Goal: Transaction & Acquisition: Obtain resource

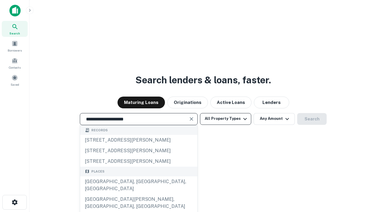
click at [139, 194] on div "[GEOGRAPHIC_DATA], [GEOGRAPHIC_DATA], [GEOGRAPHIC_DATA]" at bounding box center [138, 186] width 117 height 18
type input "**********"
click at [226, 119] on button "All Property Types" at bounding box center [225, 119] width 51 height 12
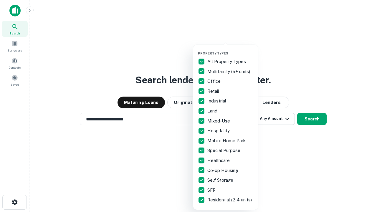
click at [231, 50] on button "button" at bounding box center [230, 50] width 65 height 0
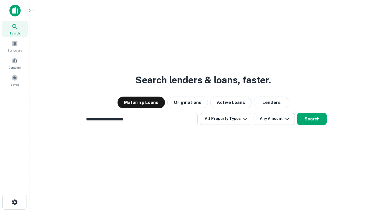
scroll to position [9, 0]
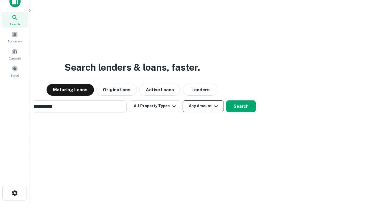
click at [183, 101] on button "Any Amount" at bounding box center [203, 107] width 41 height 12
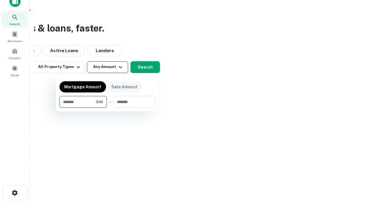
type input "*******"
click at [108, 108] on button "button" at bounding box center [108, 108] width 96 height 0
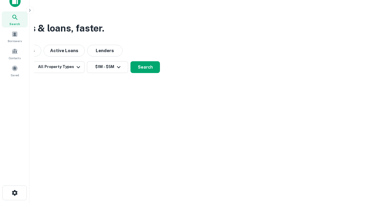
scroll to position [9, 0]
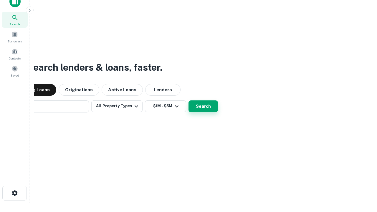
click at [189, 101] on button "Search" at bounding box center [203, 107] width 29 height 12
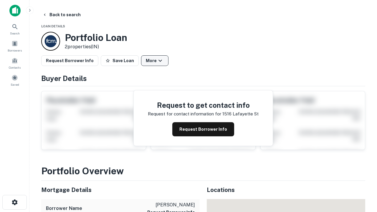
click at [155, 61] on button "More" at bounding box center [154, 60] width 27 height 11
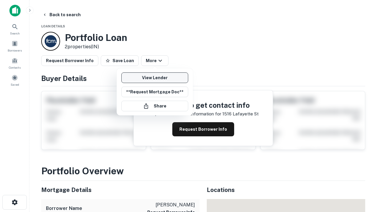
click at [155, 78] on link "View Lender" at bounding box center [154, 78] width 67 height 11
